Goal: Task Accomplishment & Management: Manage account settings

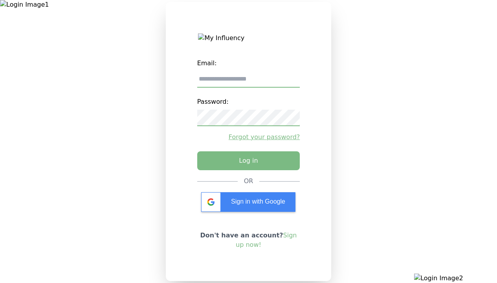
click at [249, 82] on input "email" at bounding box center [248, 79] width 103 height 17
type input "**********"
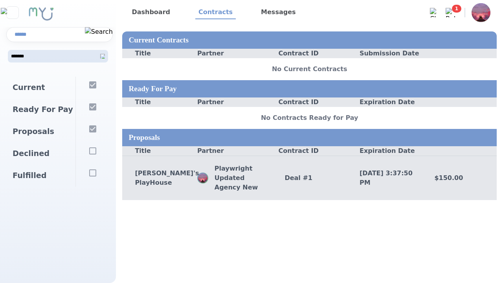
click at [309, 178] on div "Deal # 1" at bounding box center [309, 177] width 75 height 9
